Goal: Book appointment/travel/reservation

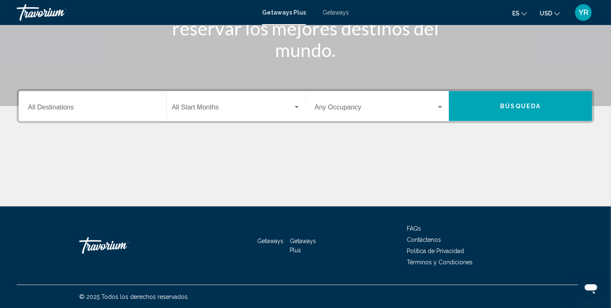
scroll to position [127, 0]
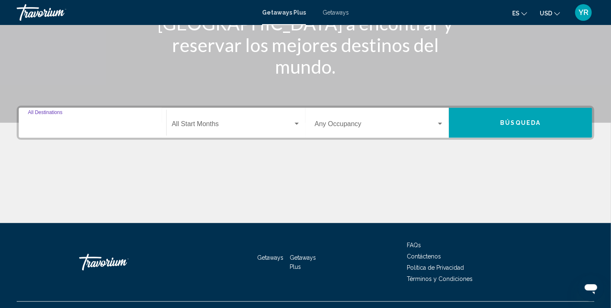
click at [75, 125] on input "Destination All Destinations" at bounding box center [92, 125] width 129 height 7
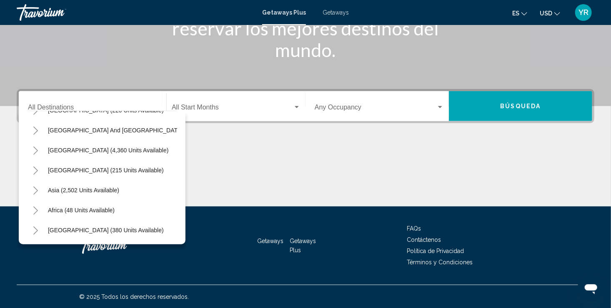
scroll to position [141, 0]
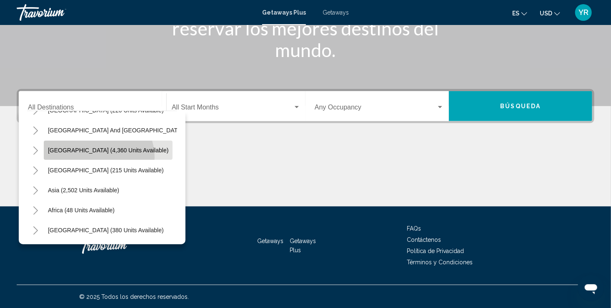
click at [98, 151] on button "[GEOGRAPHIC_DATA] (4,360 units available)" at bounding box center [108, 150] width 129 height 19
type input "**********"
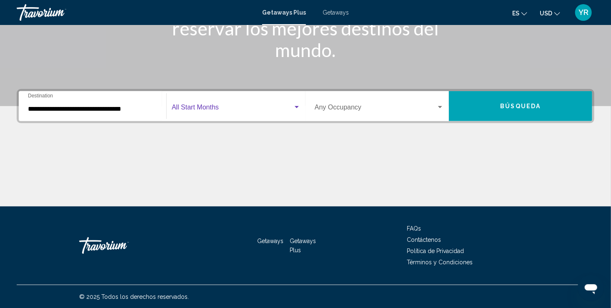
click at [300, 105] on div "Search widget" at bounding box center [296, 107] width 7 height 7
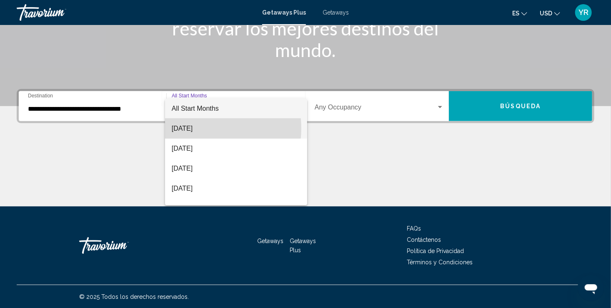
click at [203, 128] on span "[DATE]" at bounding box center [236, 129] width 129 height 20
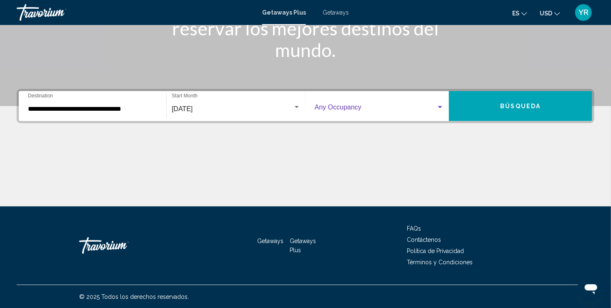
click at [442, 107] on div "Search widget" at bounding box center [440, 107] width 4 height 2
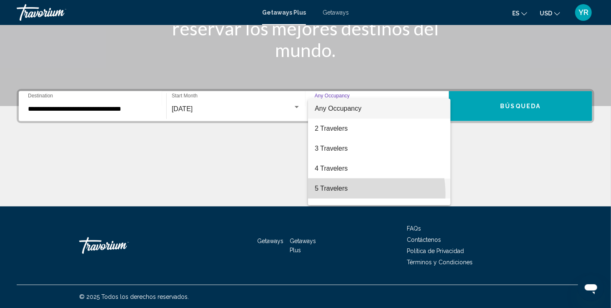
click at [341, 194] on span "5 Travelers" at bounding box center [379, 189] width 129 height 20
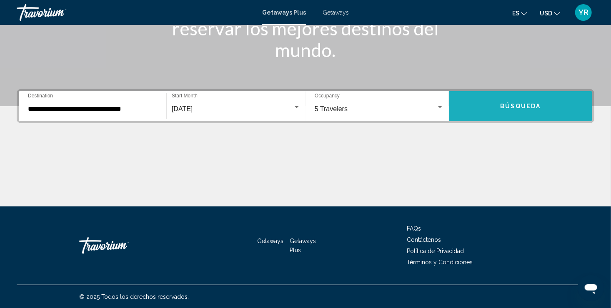
click at [531, 103] on span "Búsqueda" at bounding box center [520, 106] width 40 height 7
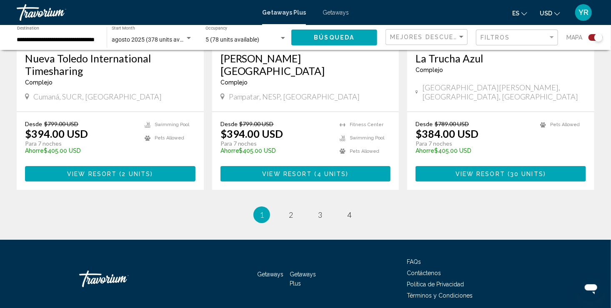
scroll to position [1344, 0]
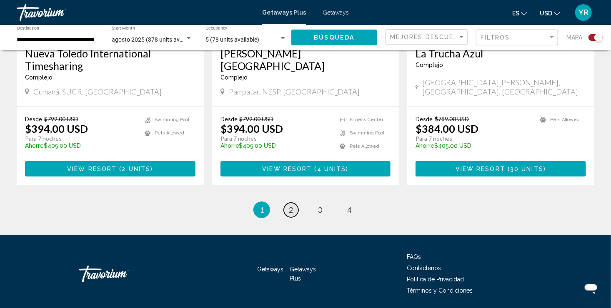
click at [289, 205] on span "2" at bounding box center [291, 209] width 4 height 9
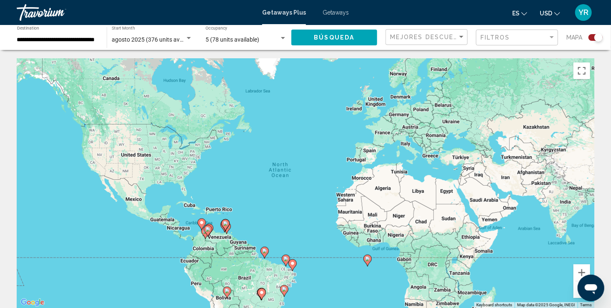
click at [369, 257] on icon "Main content" at bounding box center [367, 260] width 7 height 11
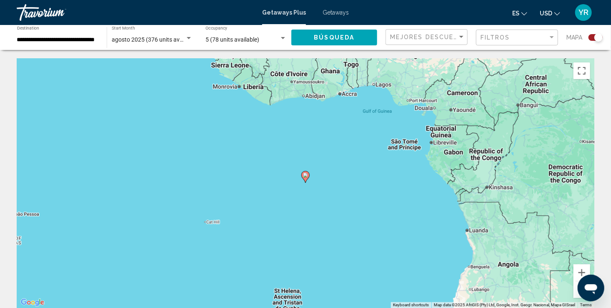
click at [309, 173] on icon "Main content" at bounding box center [305, 177] width 8 height 12
type input "**********"
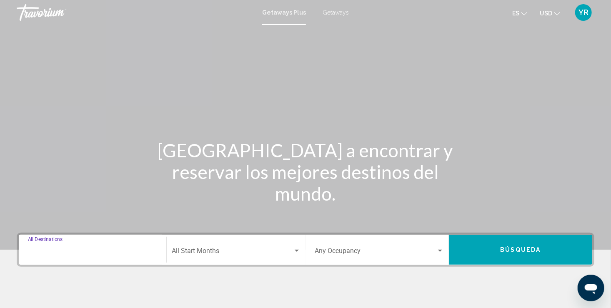
click at [72, 251] on input "Destination All Destinations" at bounding box center [92, 252] width 129 height 7
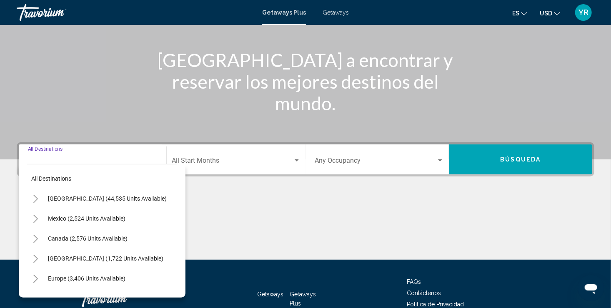
scroll to position [144, 0]
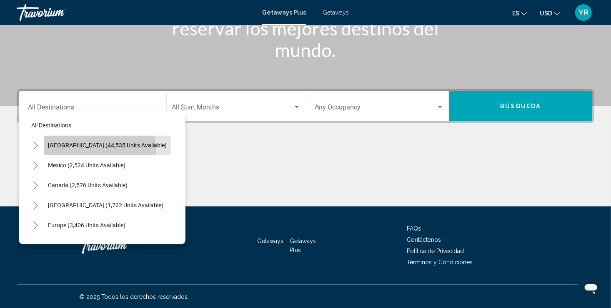
click at [99, 147] on span "[GEOGRAPHIC_DATA] (44,535 units available)" at bounding box center [107, 145] width 119 height 7
type input "**********"
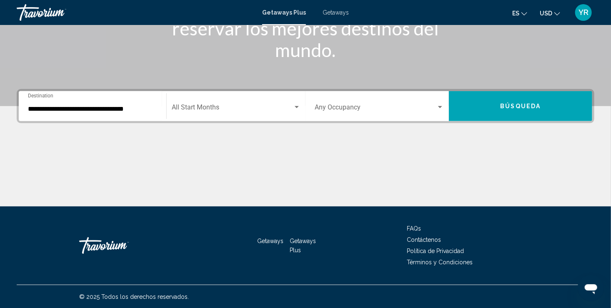
click at [223, 103] on div "Start Month All Start Months" at bounding box center [236, 106] width 129 height 26
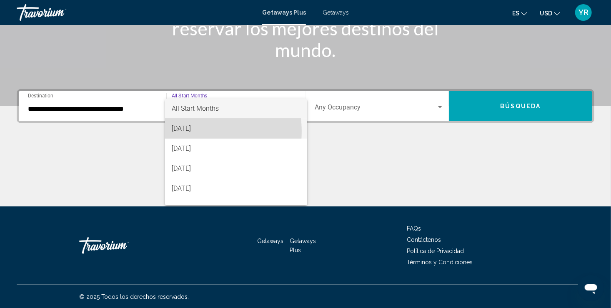
click at [187, 132] on span "[DATE]" at bounding box center [236, 129] width 129 height 20
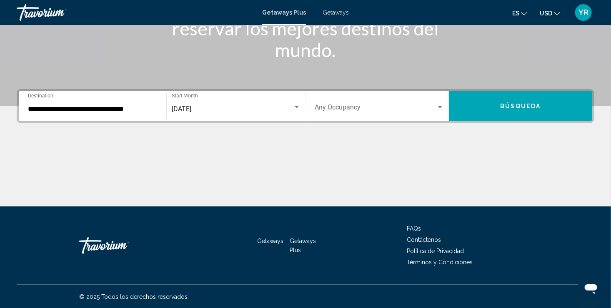
click at [402, 103] on div "Occupancy Any Occupancy" at bounding box center [379, 106] width 129 height 26
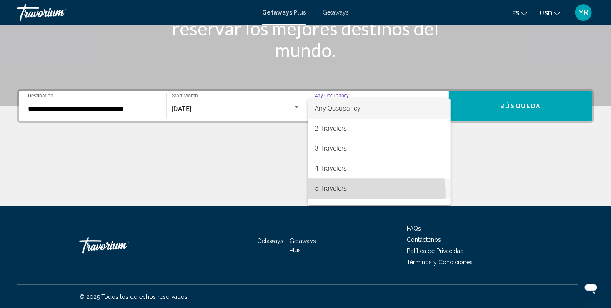
click at [347, 193] on span "5 Travelers" at bounding box center [379, 189] width 129 height 20
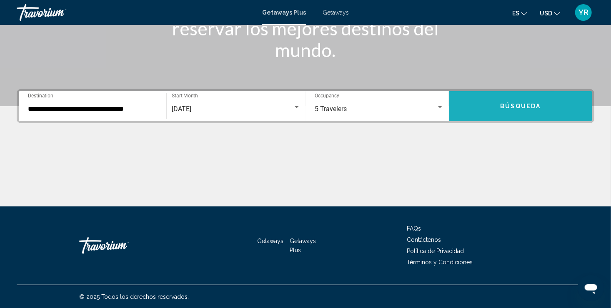
click at [567, 106] on button "Búsqueda" at bounding box center [520, 106] width 143 height 30
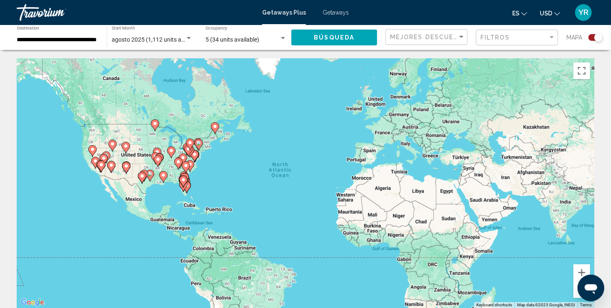
click at [187, 182] on icon "Main content" at bounding box center [183, 181] width 7 height 11
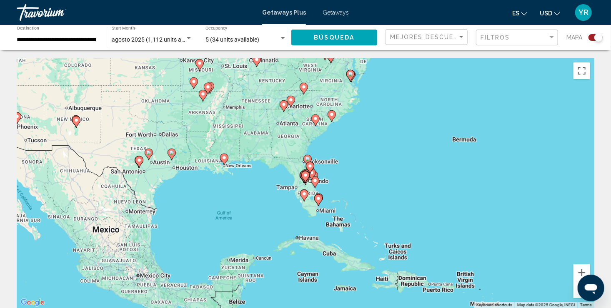
click at [314, 180] on gmp-advanced-marker "Main content" at bounding box center [311, 174] width 8 height 12
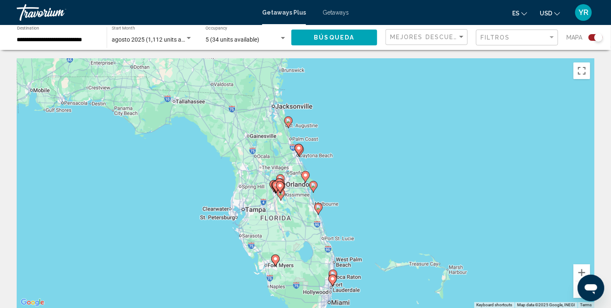
click at [278, 182] on gmp-advanced-marker "Main content" at bounding box center [280, 187] width 8 height 12
type input "**********"
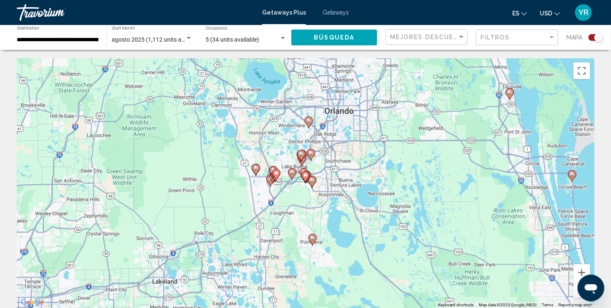
click at [309, 125] on icon "Main content" at bounding box center [308, 122] width 7 height 11
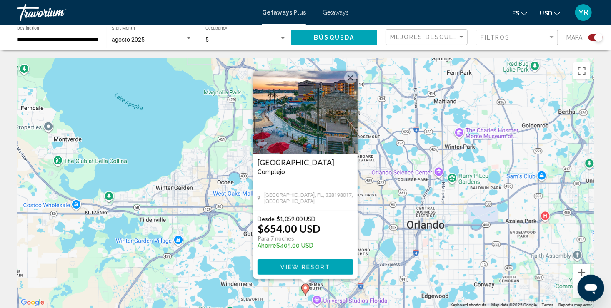
click at [309, 125] on img "Main content" at bounding box center [305, 112] width 104 height 83
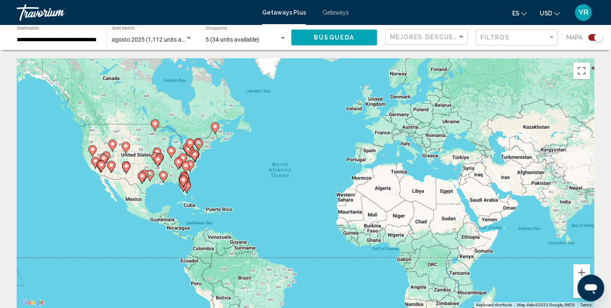
click at [190, 35] on div "Search widget" at bounding box center [188, 38] width 7 height 7
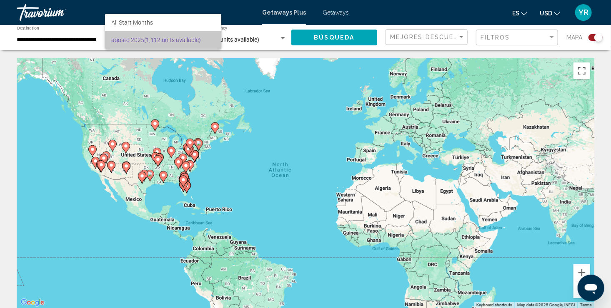
click at [190, 35] on span "agosto 2025 (1,112 units available)" at bounding box center [163, 39] width 103 height 17
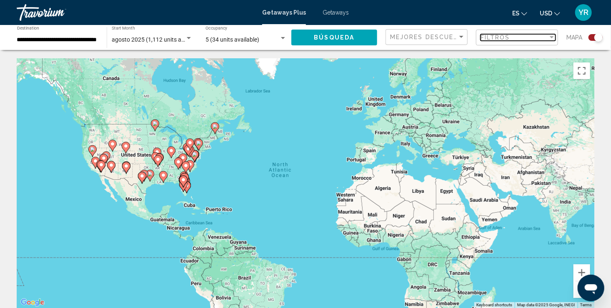
click at [552, 34] on div "Filter" at bounding box center [551, 37] width 7 height 7
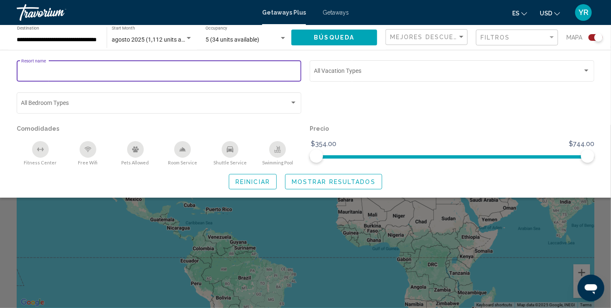
click at [267, 72] on input "Resort name" at bounding box center [159, 72] width 276 height 7
type input "**********"
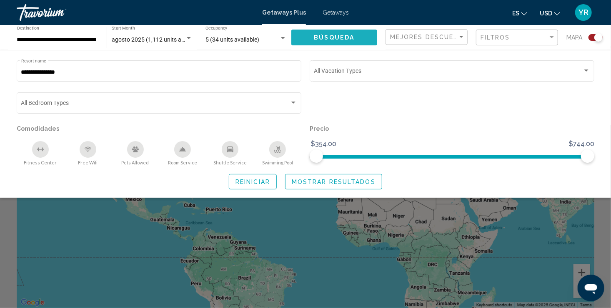
click at [350, 37] on span "Búsqueda" at bounding box center [334, 38] width 40 height 7
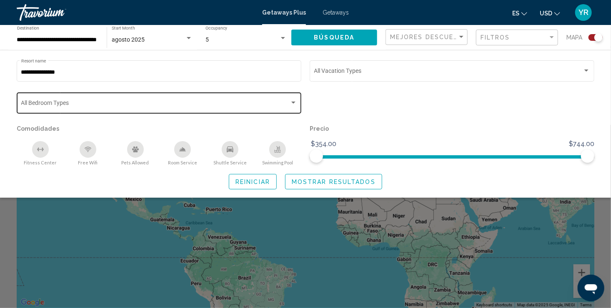
click at [287, 103] on span "Search widget" at bounding box center [155, 104] width 268 height 7
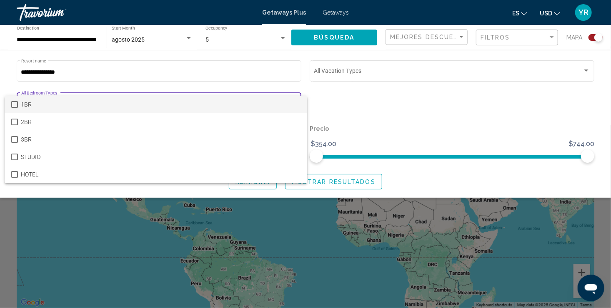
click at [125, 111] on span "1BR" at bounding box center [160, 104] width 279 height 17
click at [332, 118] on div at bounding box center [305, 154] width 611 height 308
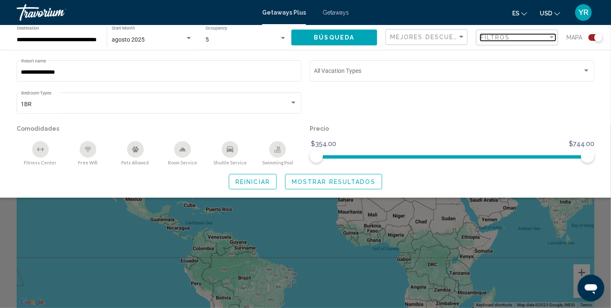
click at [551, 37] on div "Filter" at bounding box center [552, 37] width 4 height 2
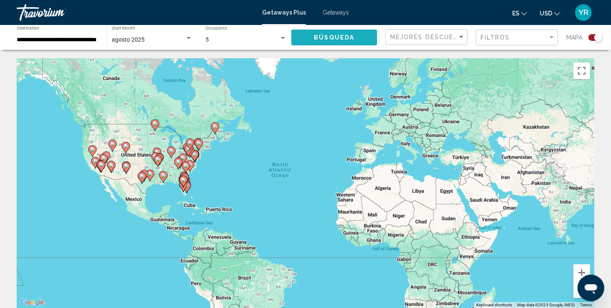
click at [361, 33] on button "Búsqueda" at bounding box center [334, 37] width 86 height 15
click at [184, 182] on image "Main content" at bounding box center [183, 179] width 5 height 5
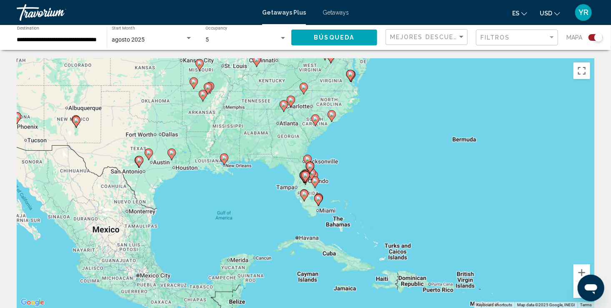
click at [315, 183] on image "Main content" at bounding box center [314, 180] width 5 height 5
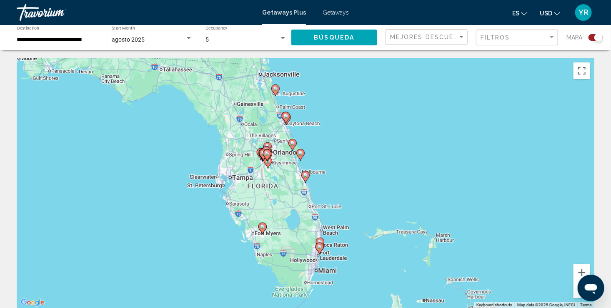
click at [292, 143] on image "Main content" at bounding box center [292, 143] width 5 height 5
type input "**********"
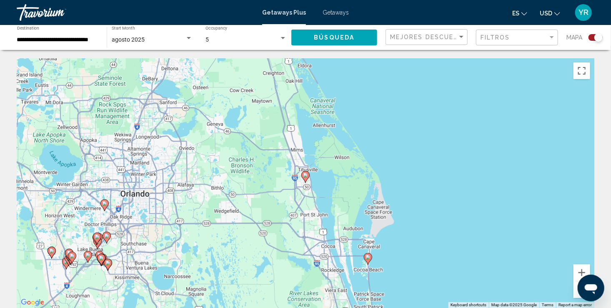
click at [305, 178] on icon "Main content" at bounding box center [305, 177] width 7 height 11
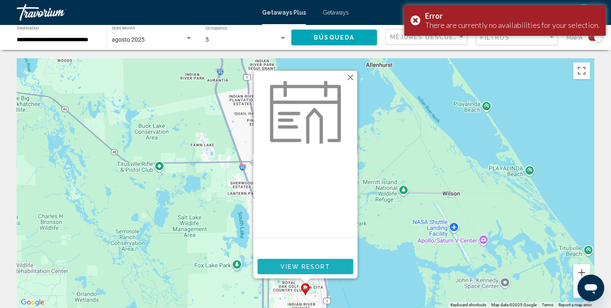
click at [317, 264] on span "View Resort" at bounding box center [305, 267] width 50 height 7
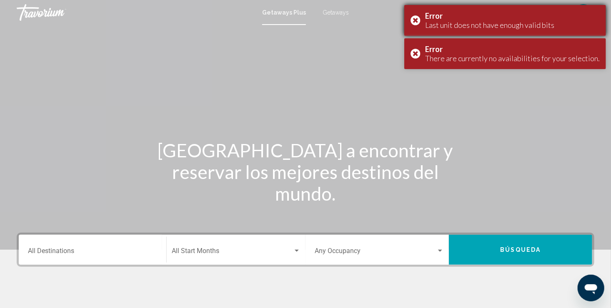
click at [419, 22] on div "Error Last unit does not have enough valid bits" at bounding box center [505, 20] width 202 height 31
